Goal: Task Accomplishment & Management: Manage account settings

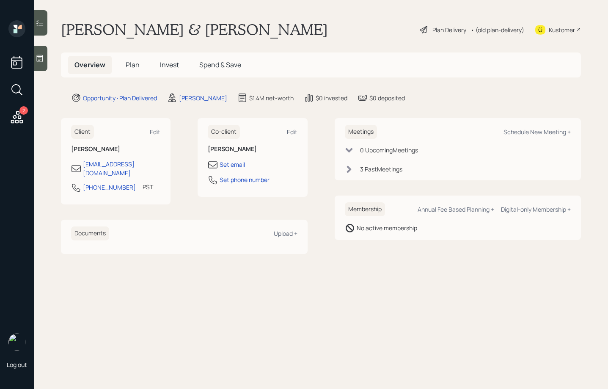
click at [317, 27] on div "[PERSON_NAME] & [PERSON_NAME] Plan Delivery • (old plan-delivery) Kustomer" at bounding box center [321, 29] width 520 height 19
click at [133, 68] on span "Plan" at bounding box center [133, 64] width 14 height 9
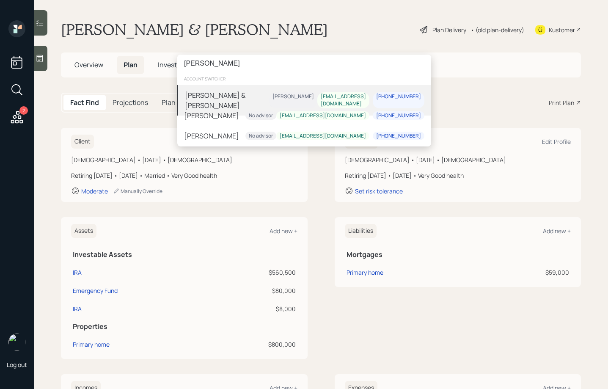
type input "[PERSON_NAME]"
